Goal: Transaction & Acquisition: Purchase product/service

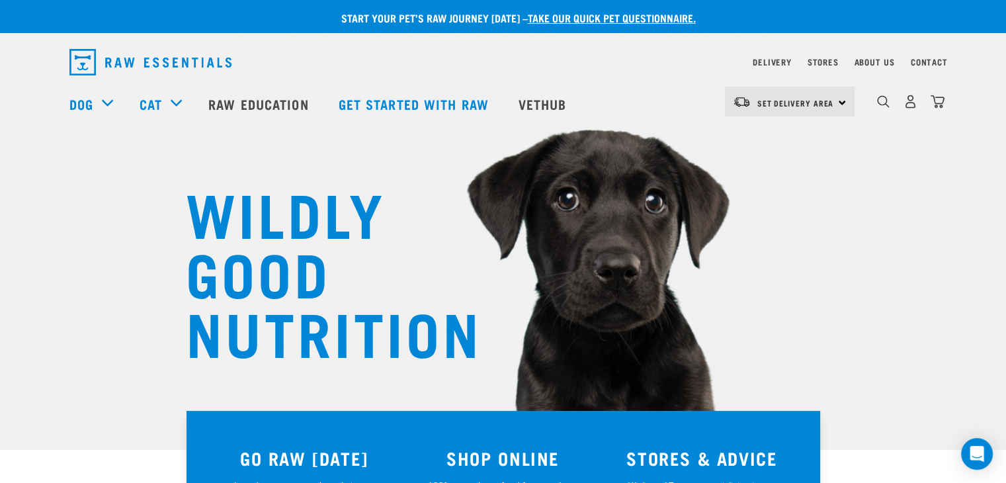
click at [780, 73] on nav "Delivery Stores About Us Contact" at bounding box center [503, 62] width 888 height 37
click at [780, 96] on link "Set Delivery Area" at bounding box center [795, 103] width 77 height 21
click at [769, 141] on link "[GEOGRAPHIC_DATA]" at bounding box center [788, 138] width 127 height 29
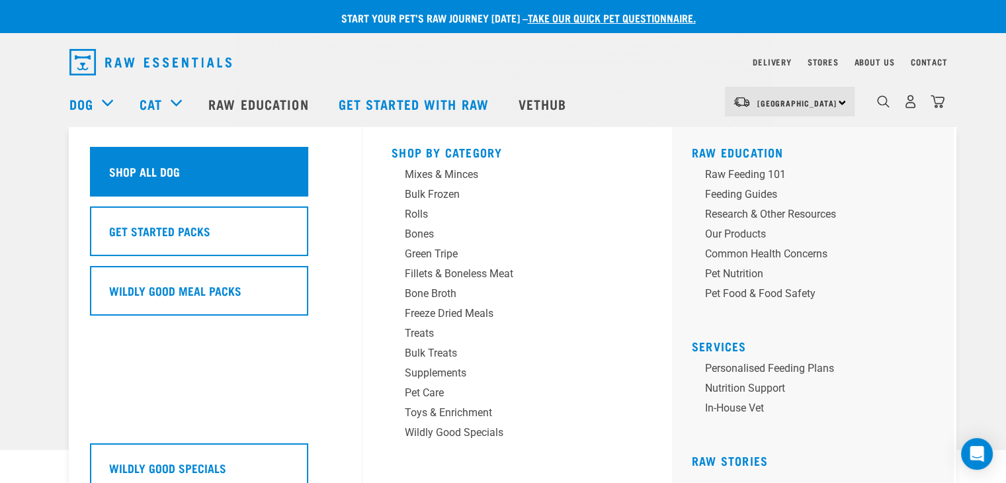
click at [163, 183] on div "Shop All Dog" at bounding box center [199, 172] width 218 height 50
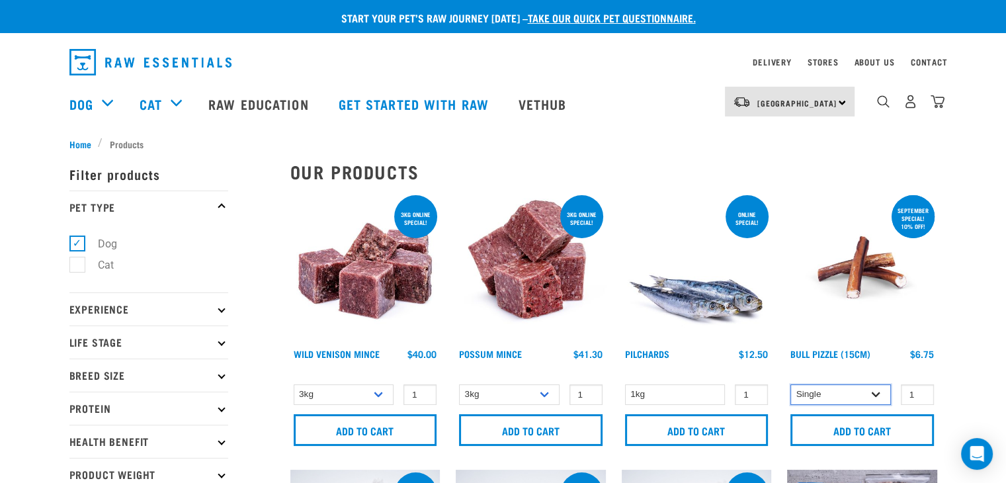
click at [826, 394] on select "Single 10 per pack 25 per pack" at bounding box center [840, 394] width 100 height 20
click at [790, 384] on select "Single 10 per pack 25 per pack" at bounding box center [840, 394] width 100 height 20
click at [829, 392] on select "Single 10 per pack 25 per pack" at bounding box center [840, 394] width 100 height 20
click at [790, 384] on select "Single 10 per pack 25 per pack" at bounding box center [840, 394] width 100 height 20
click at [825, 389] on select "Single 10 per pack 25 per pack" at bounding box center [840, 394] width 100 height 20
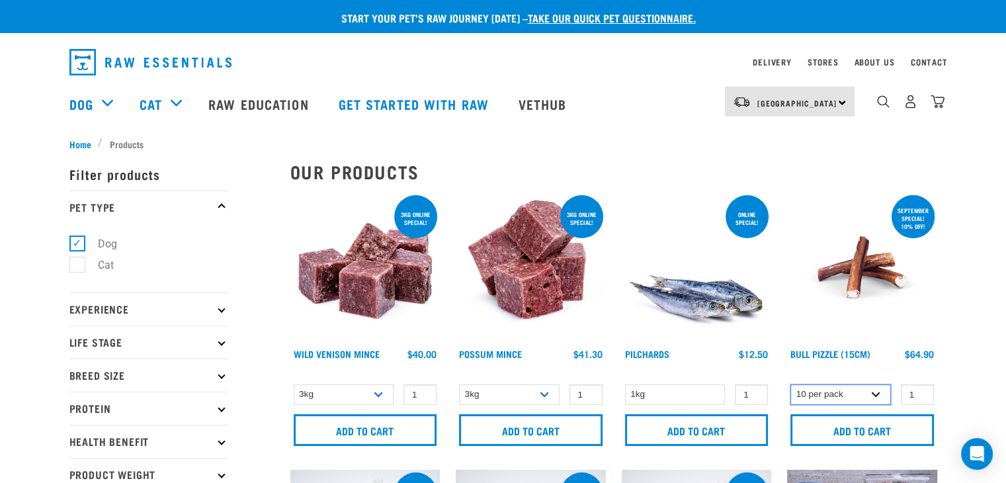
select select "323237"
click at [790, 384] on select "Single 10 per pack 25 per pack" at bounding box center [840, 394] width 100 height 20
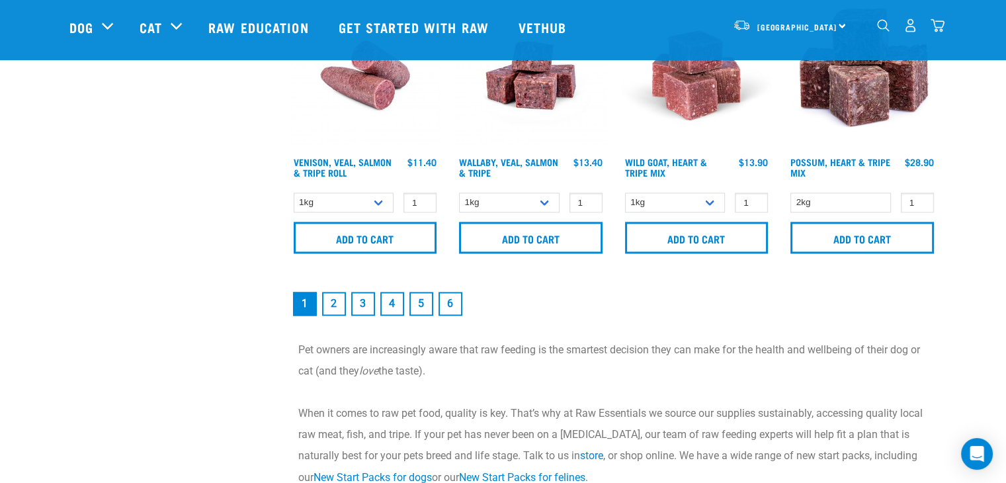
scroll to position [2012, 0]
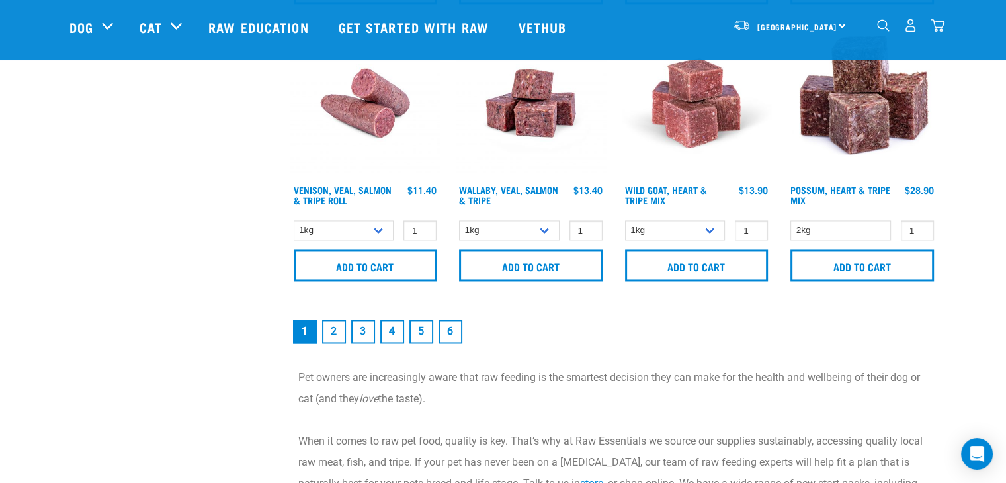
click at [333, 324] on link "2" at bounding box center [334, 331] width 24 height 24
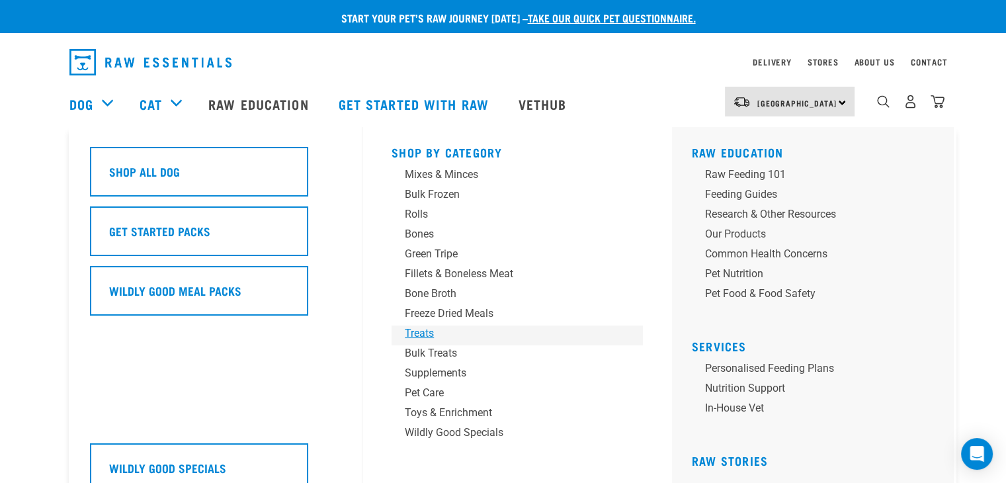
click at [423, 331] on div "Treats" at bounding box center [508, 333] width 206 height 16
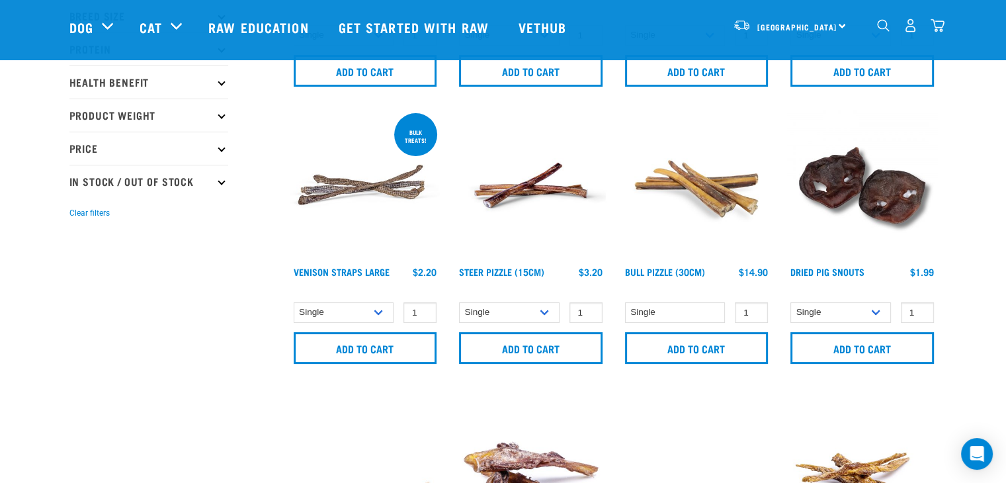
scroll to position [267, 0]
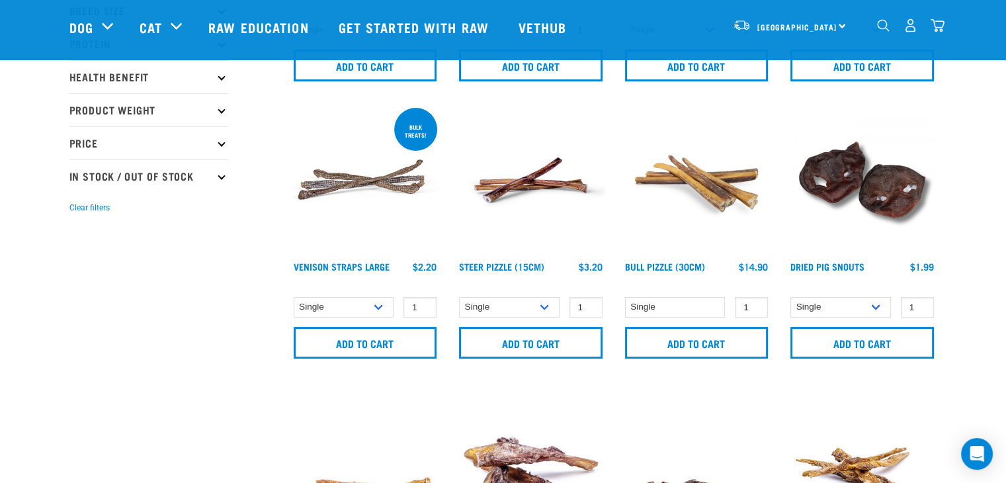
click at [534, 197] on img at bounding box center [530, 180] width 150 height 150
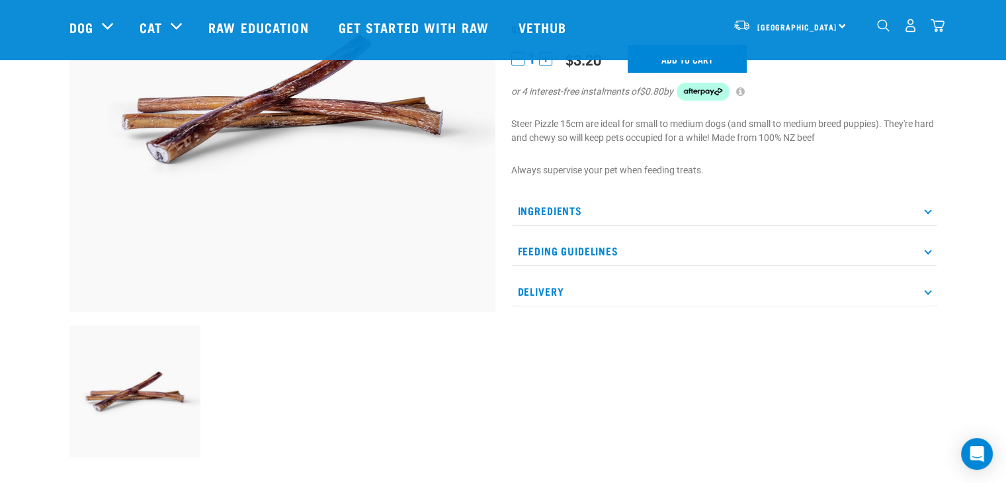
scroll to position [211, 0]
click at [558, 211] on p "Ingredients" at bounding box center [724, 210] width 426 height 30
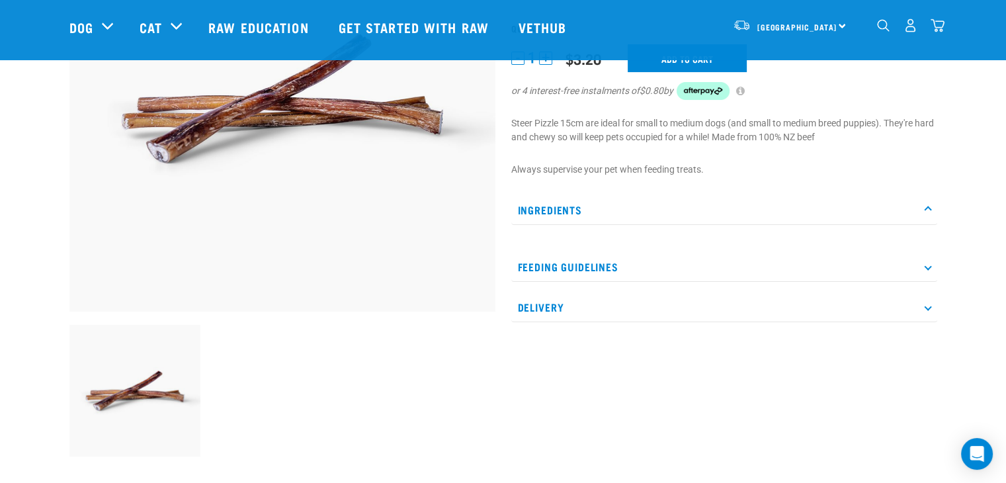
click at [558, 211] on p "Ingredients" at bounding box center [724, 210] width 426 height 30
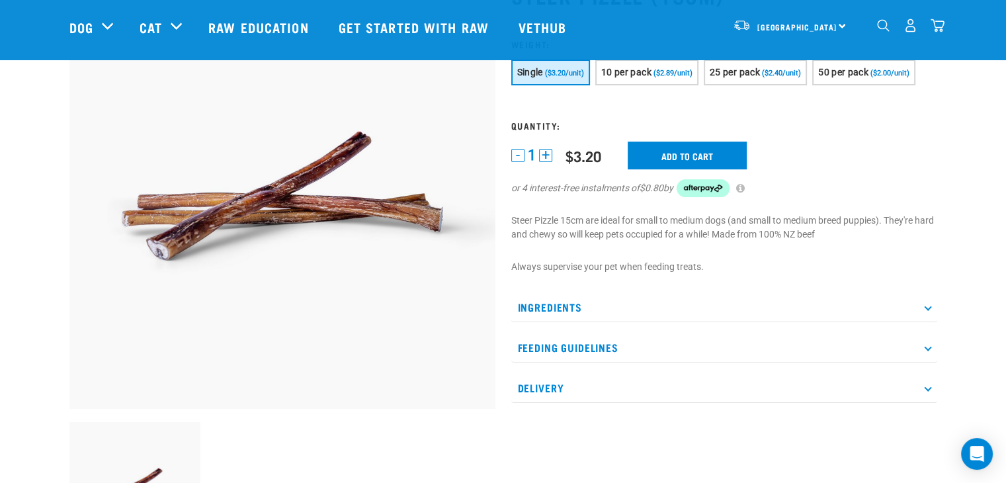
scroll to position [108, 0]
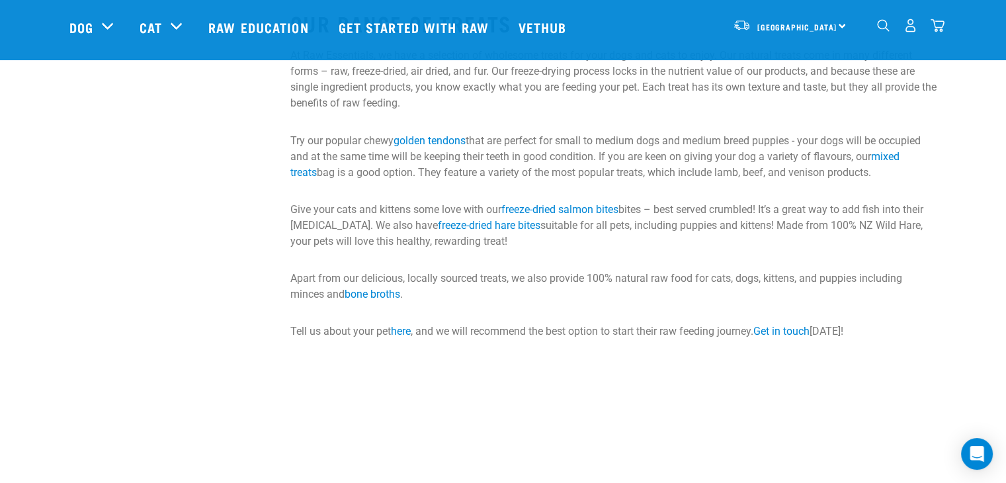
scroll to position [2375, 0]
